Goal: Browse casually

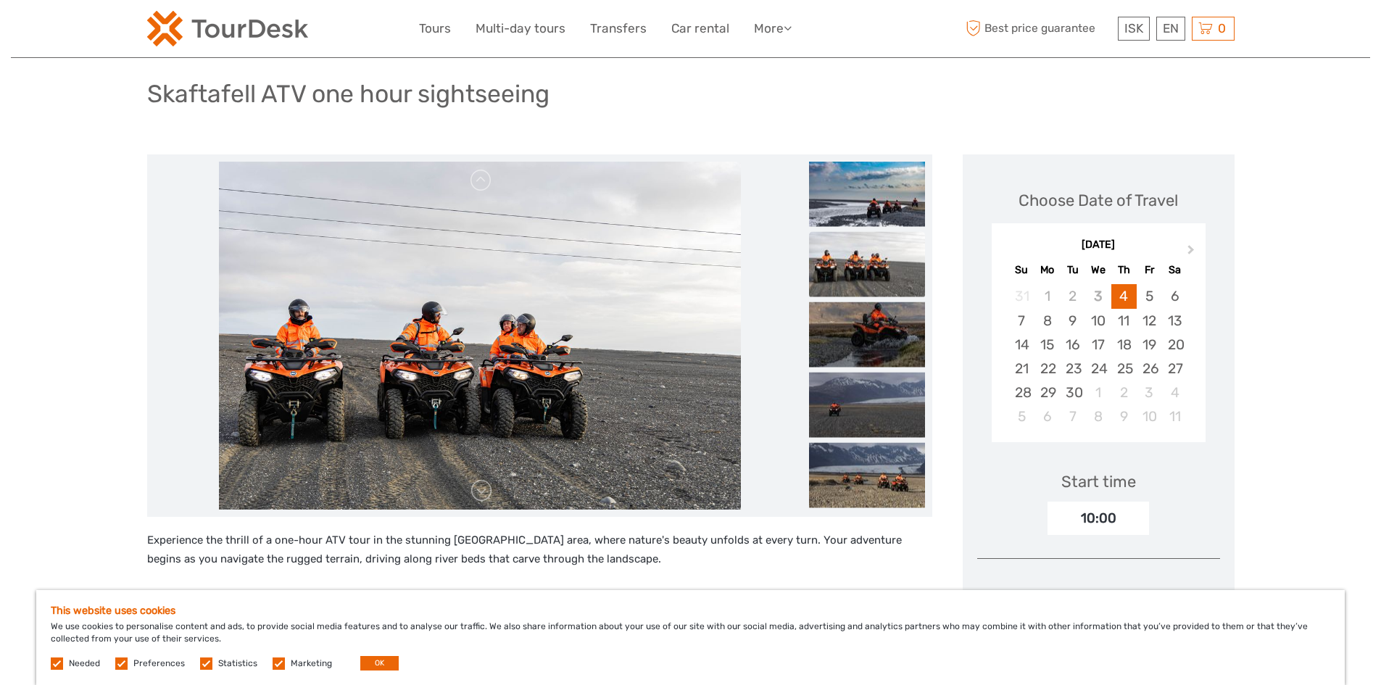
scroll to position [73, 0]
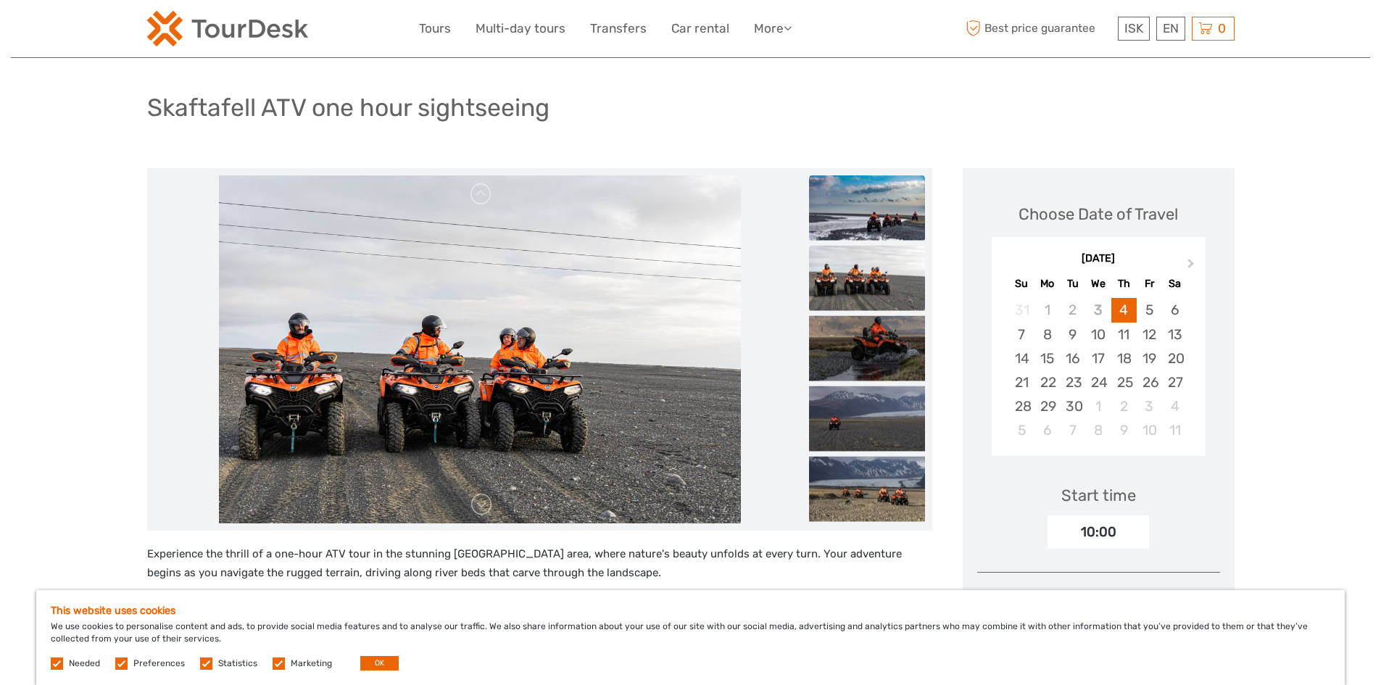
click at [894, 214] on img at bounding box center [867, 207] width 116 height 65
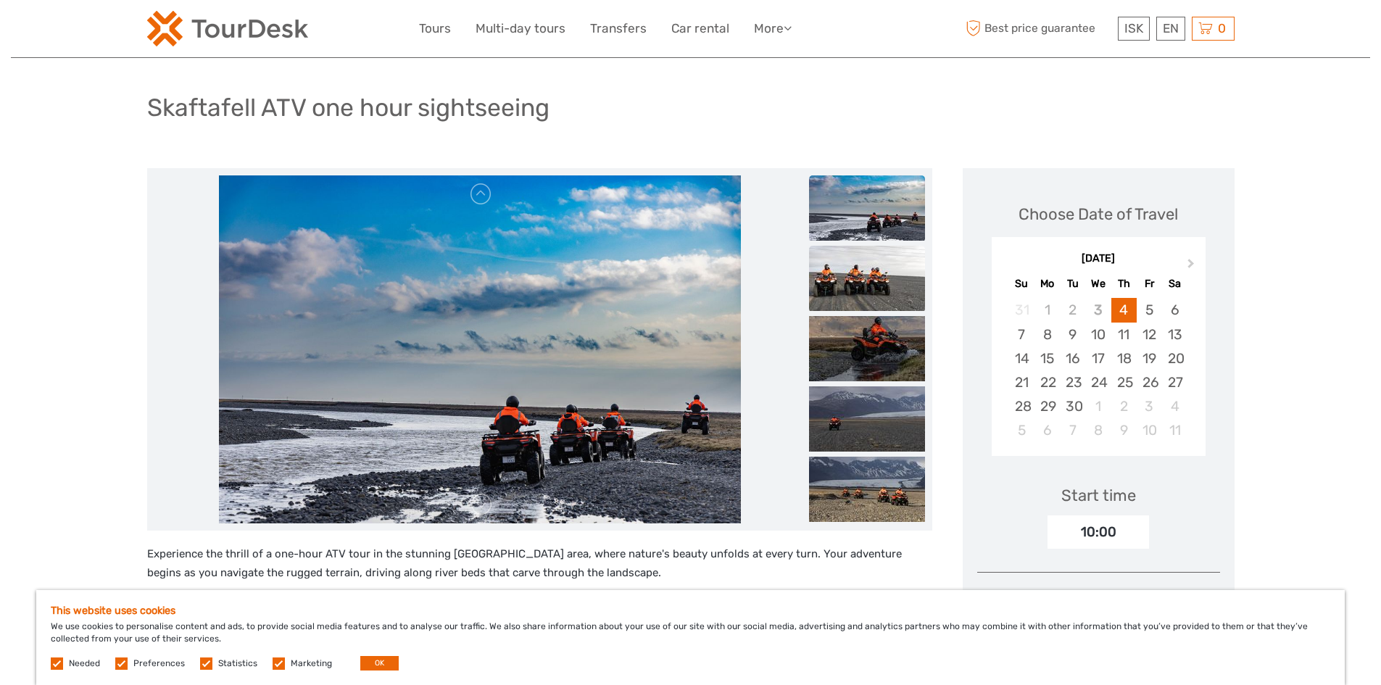
click at [862, 287] on img at bounding box center [867, 278] width 116 height 65
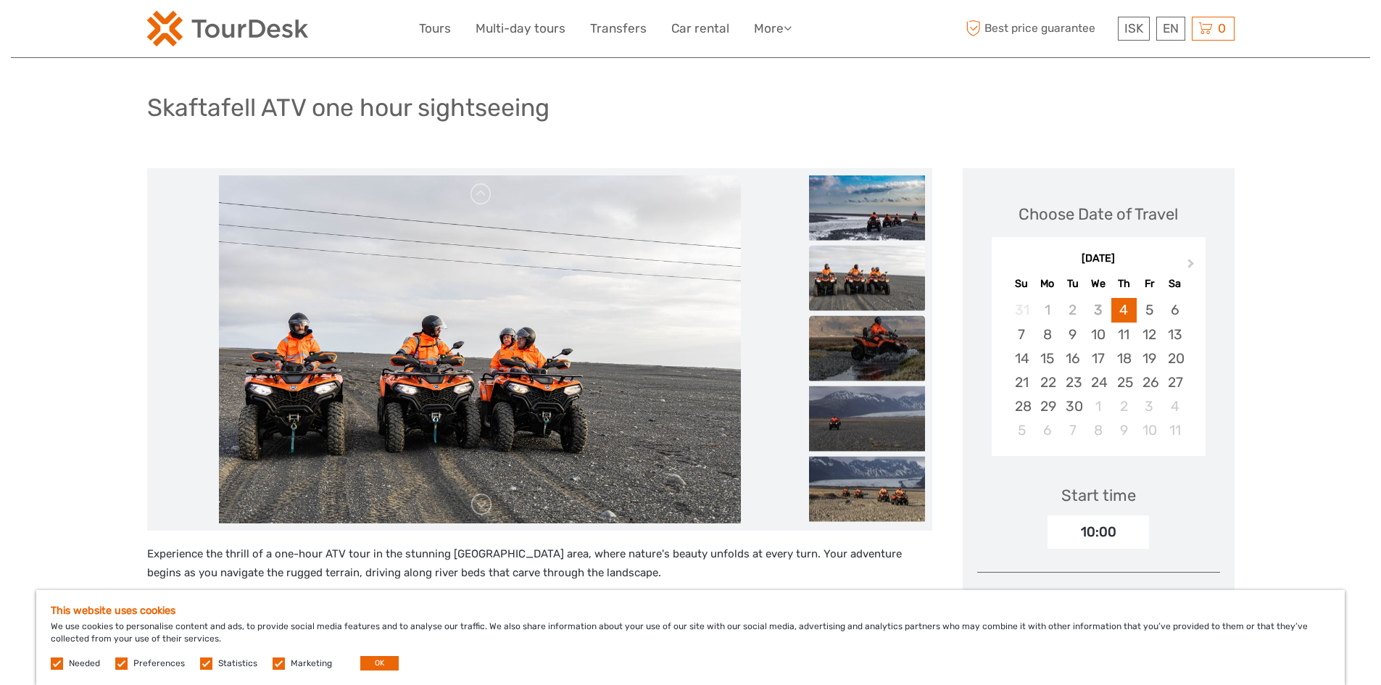
click at [868, 349] on img at bounding box center [867, 348] width 116 height 65
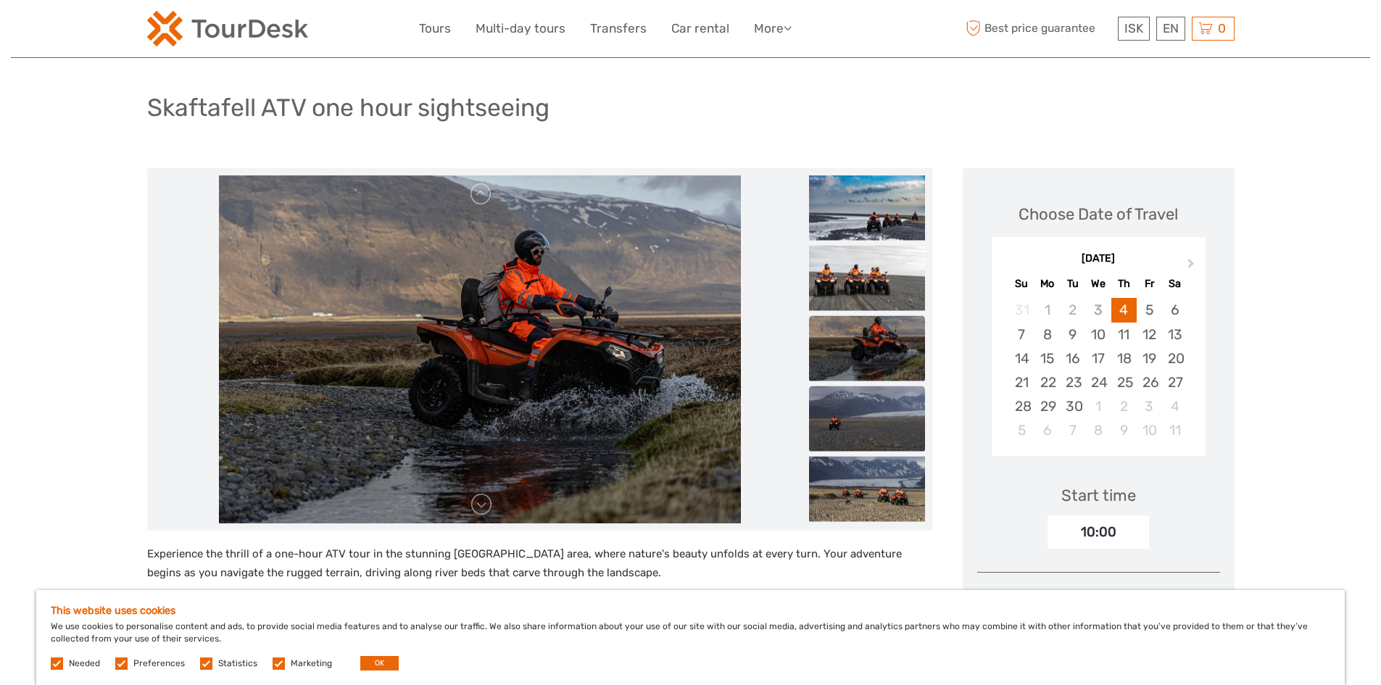
click at [874, 410] on img at bounding box center [867, 418] width 116 height 65
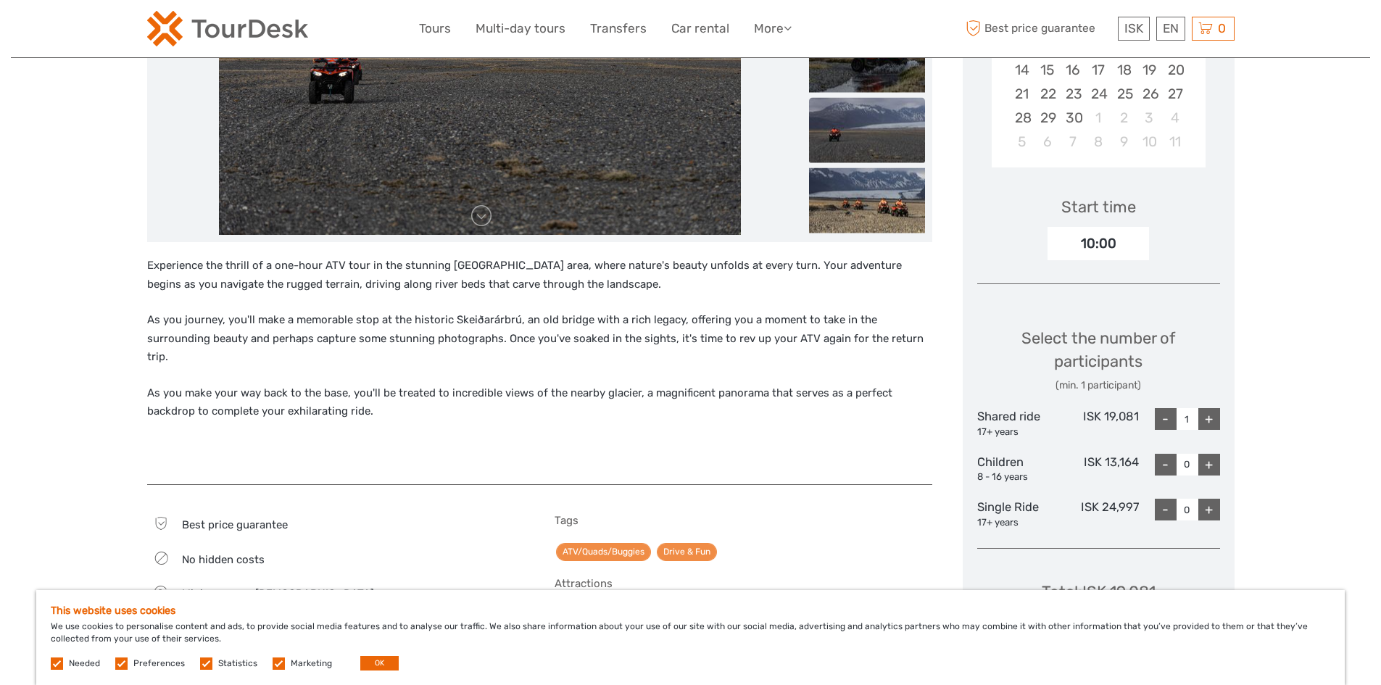
scroll to position [363, 0]
click at [866, 211] on img at bounding box center [867, 199] width 116 height 65
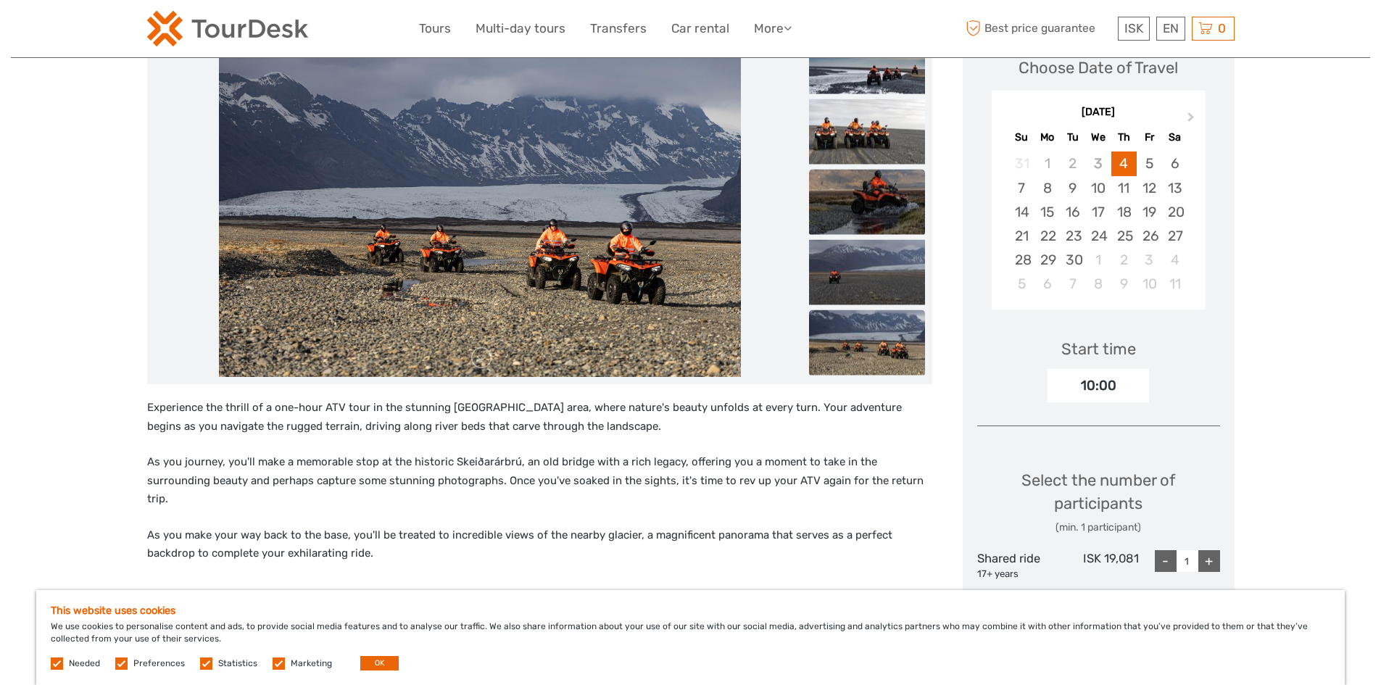
scroll to position [218, 0]
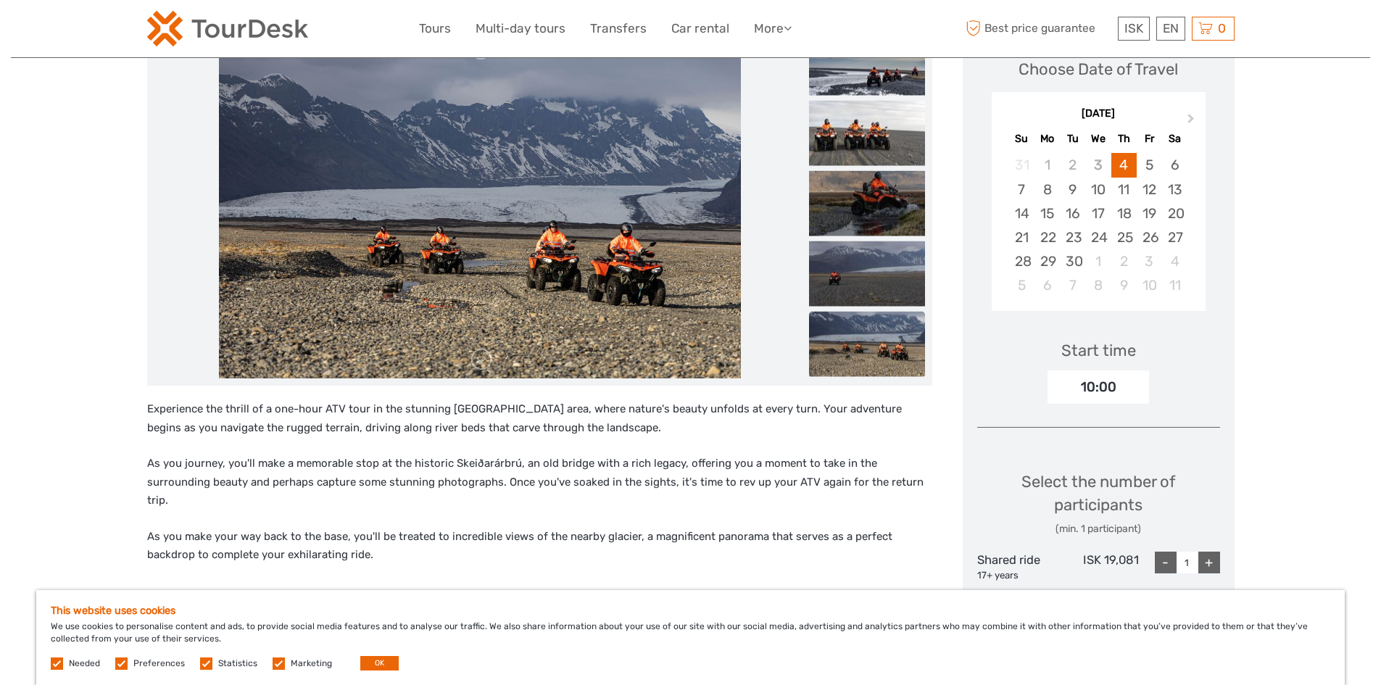
click at [629, 294] on img at bounding box center [480, 204] width 522 height 348
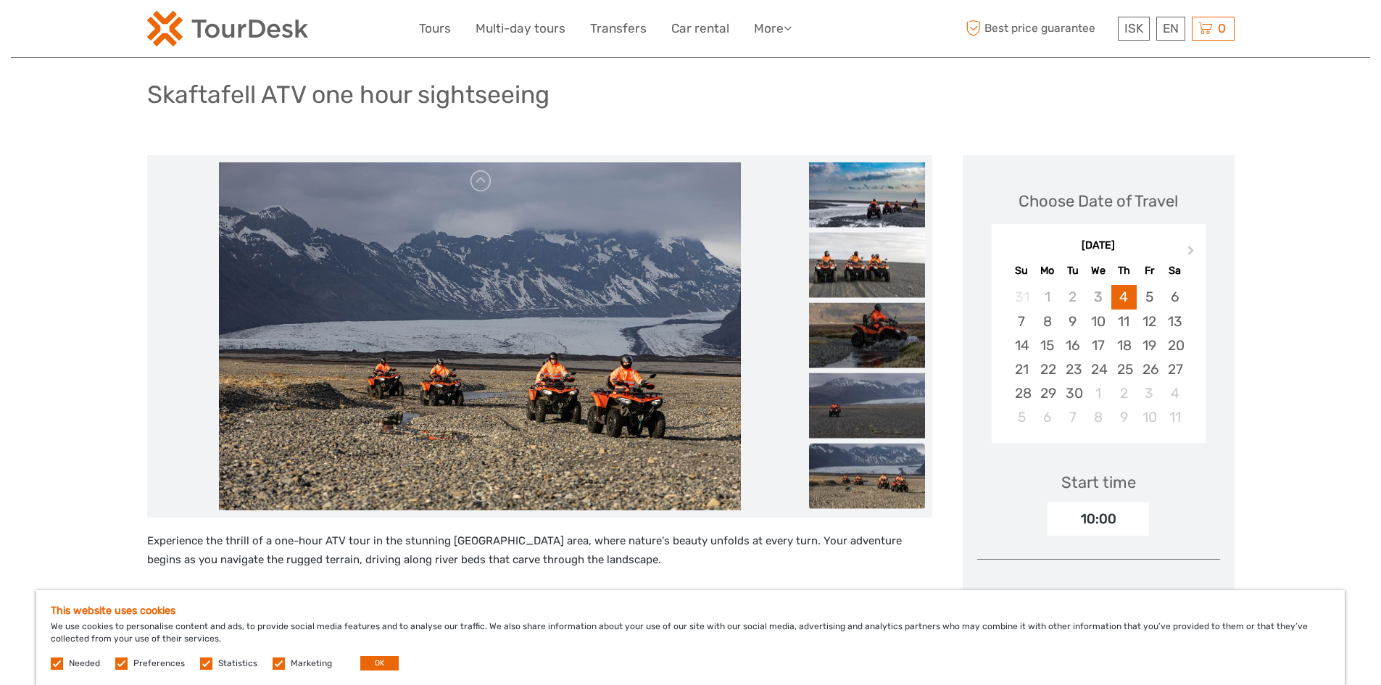
scroll to position [0, 0]
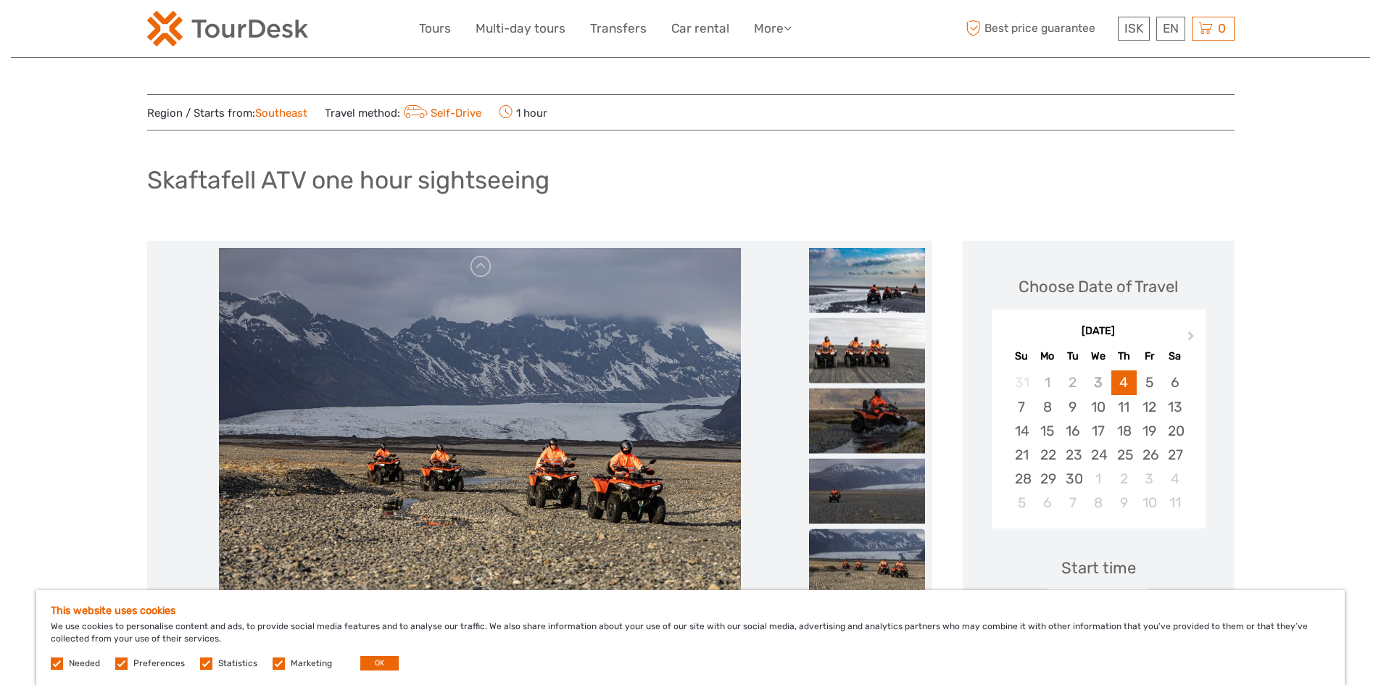
click at [857, 356] on img at bounding box center [867, 350] width 116 height 65
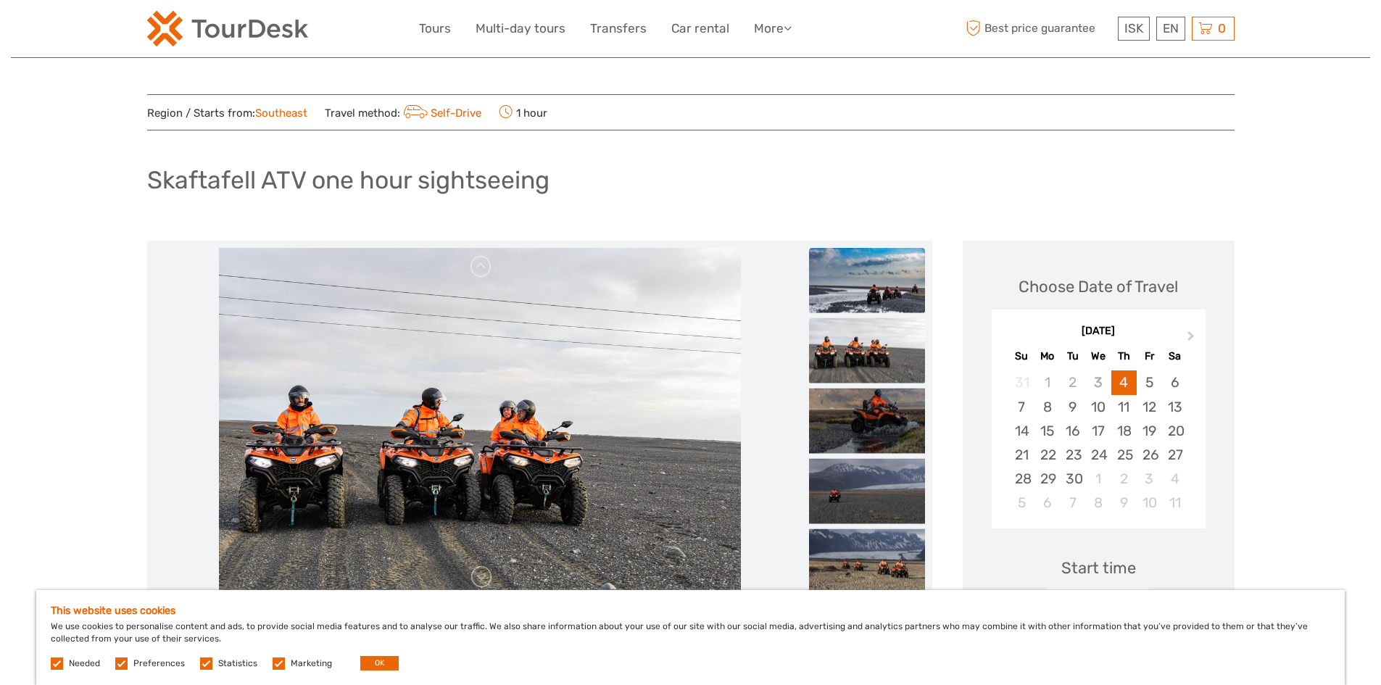
click at [885, 277] on img at bounding box center [867, 280] width 116 height 65
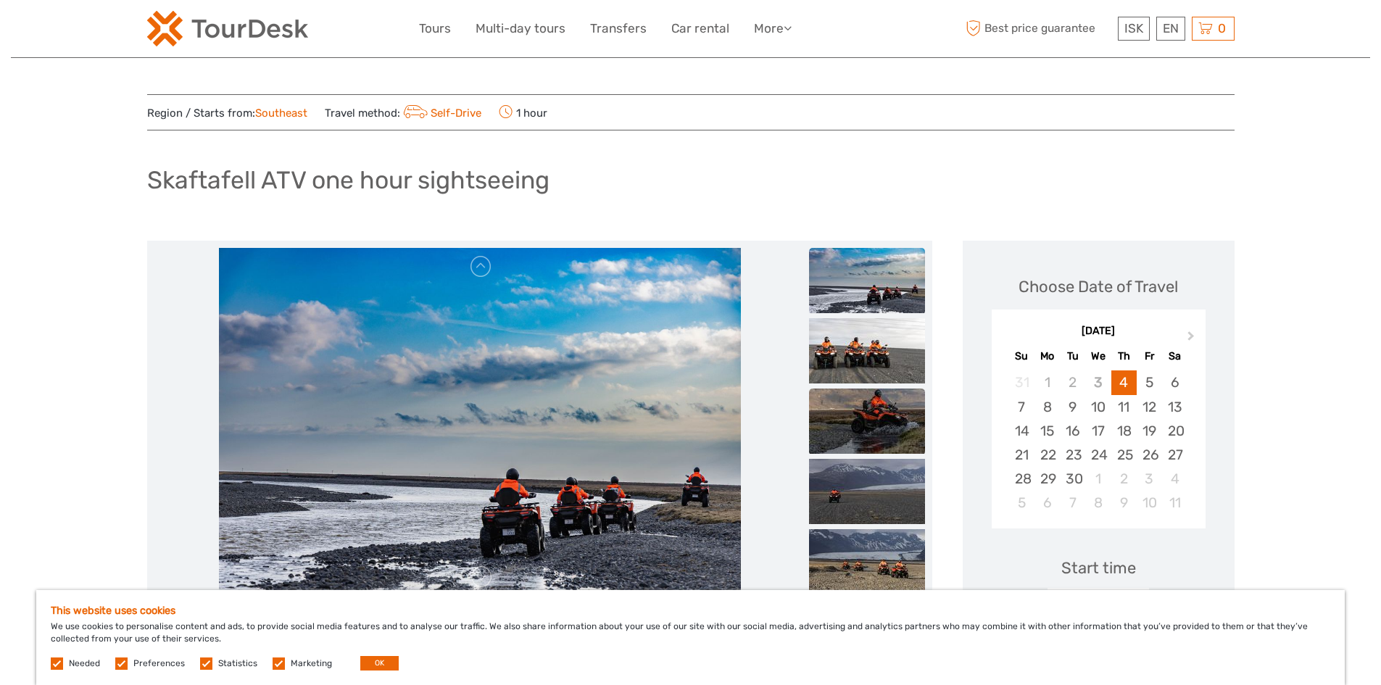
click at [885, 425] on img at bounding box center [867, 421] width 116 height 65
